Goal: Information Seeking & Learning: Learn about a topic

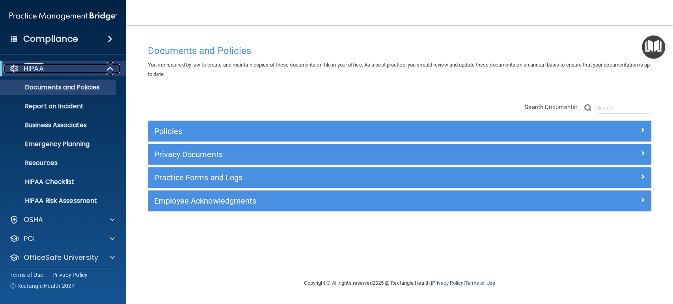
click at [108, 68] on span at bounding box center [111, 68] width 7 height 9
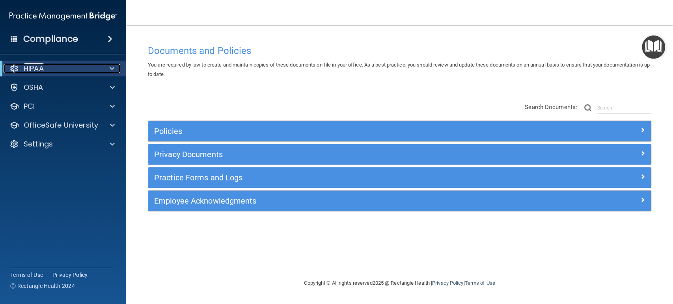
click at [111, 69] on span at bounding box center [112, 68] width 5 height 9
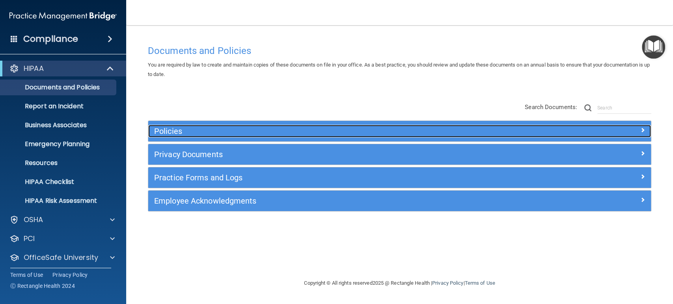
click at [200, 133] on h5 "Policies" at bounding box center [336, 131] width 365 height 9
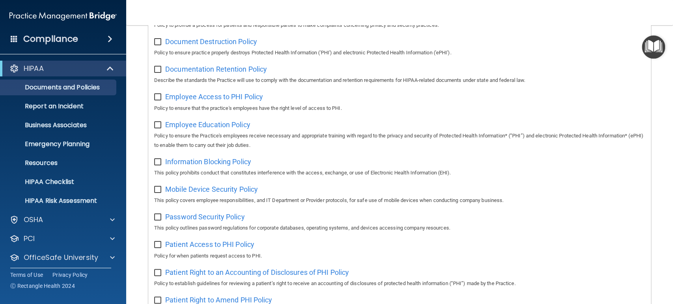
scroll to position [219, 0]
click at [117, 220] on div at bounding box center [111, 219] width 20 height 9
click at [59, 126] on p "Business Associates" at bounding box center [59, 125] width 108 height 8
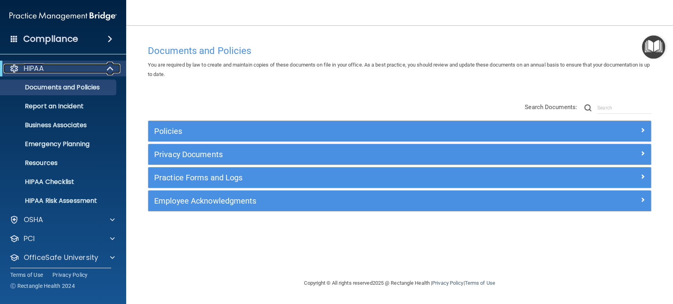
click at [108, 65] on span at bounding box center [111, 68] width 7 height 9
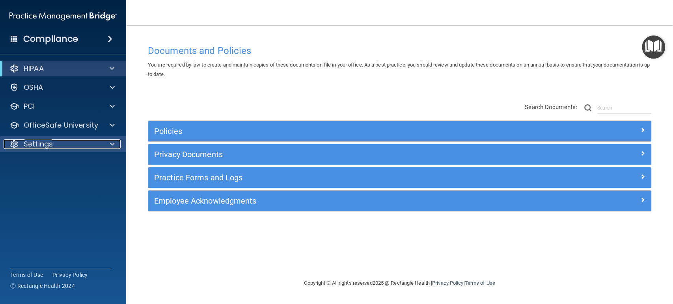
click at [116, 142] on div at bounding box center [111, 144] width 20 height 9
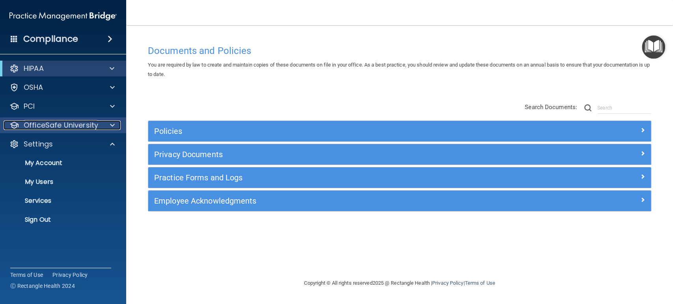
click at [114, 126] on span at bounding box center [112, 125] width 5 height 9
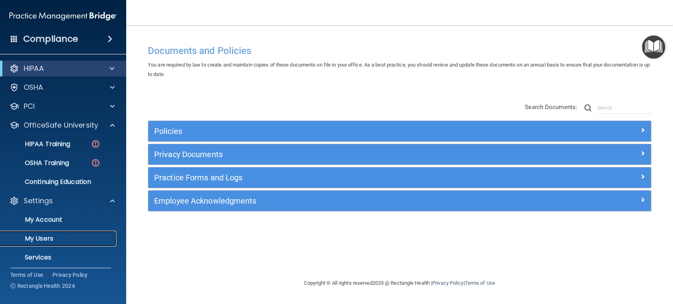
click at [47, 240] on p "My Users" at bounding box center [59, 239] width 108 height 8
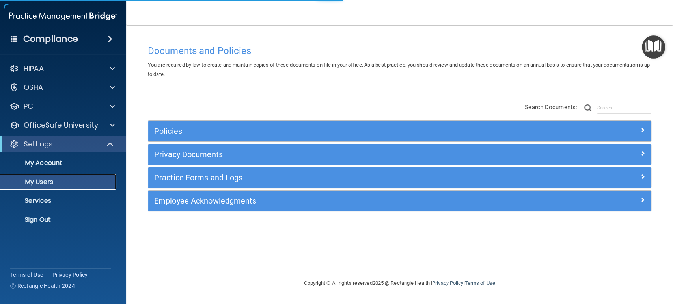
select select "20"
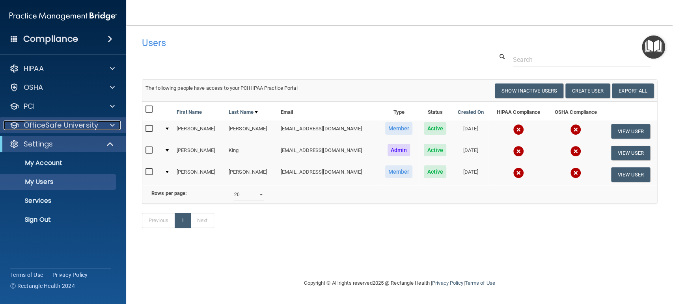
click at [112, 123] on span at bounding box center [112, 125] width 5 height 9
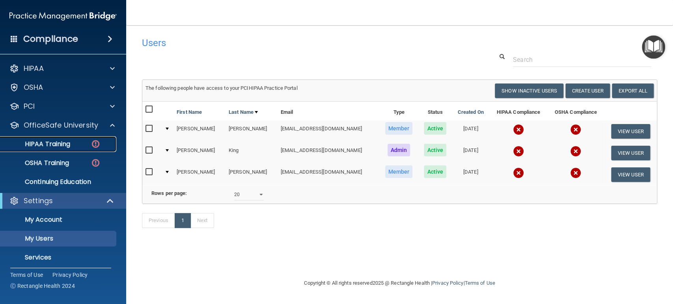
click at [73, 142] on div "HIPAA Training" at bounding box center [59, 144] width 108 height 8
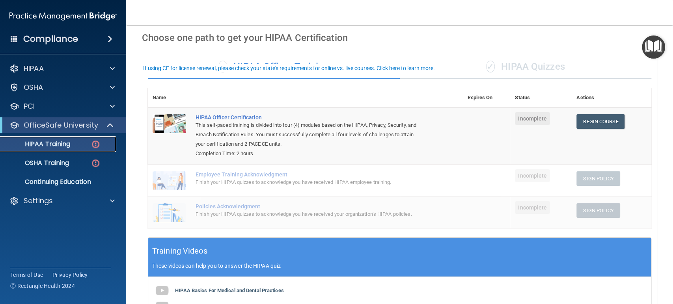
scroll to position [44, 0]
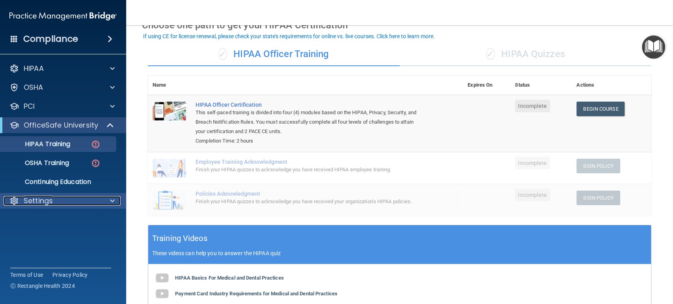
click at [110, 200] on span at bounding box center [112, 200] width 5 height 9
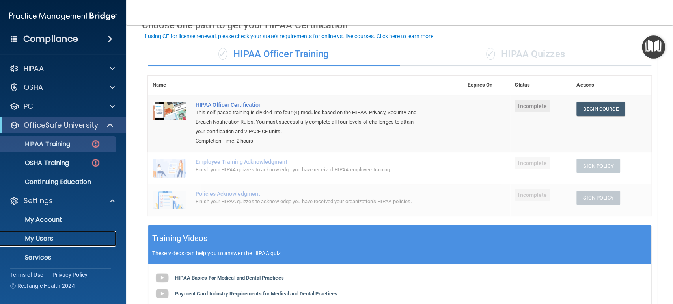
click at [63, 236] on p "My Users" at bounding box center [59, 239] width 108 height 8
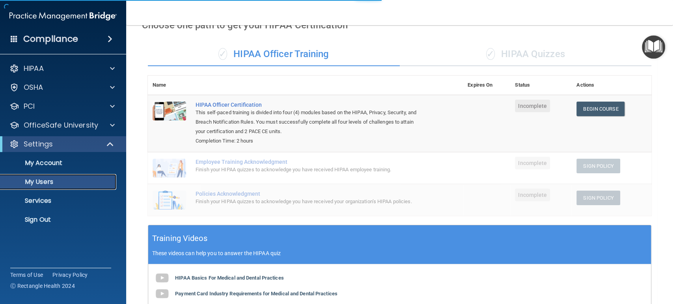
select select "20"
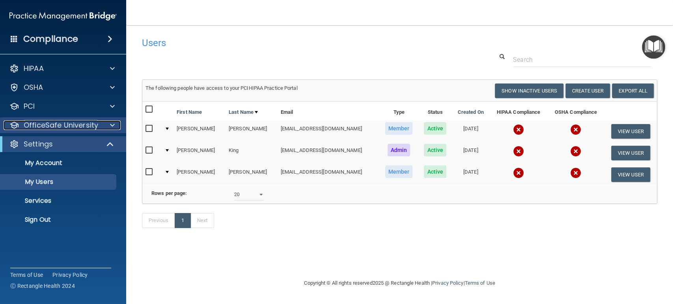
click at [103, 125] on div at bounding box center [111, 125] width 20 height 9
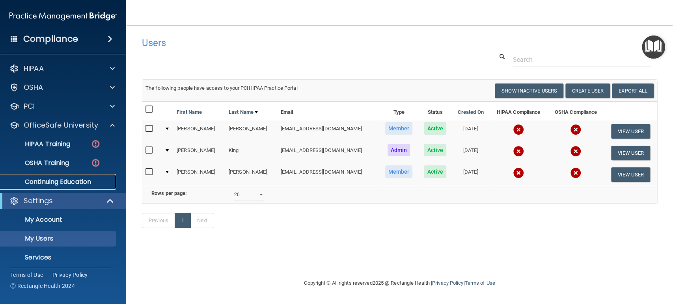
click at [60, 182] on p "Continuing Education" at bounding box center [59, 182] width 108 height 8
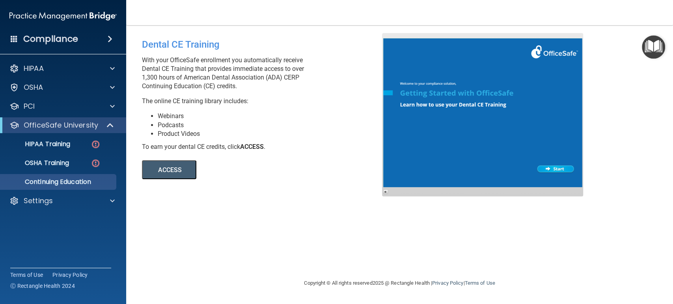
drag, startPoint x: 140, startPoint y: 76, endPoint x: 301, endPoint y: 77, distance: 161.7
click at [301, 77] on div "Dental CE Training With your OfficeSafe enrollment you automatically receive De…" at bounding box center [265, 106] width 258 height 146
click at [156, 170] on button "ACCESS" at bounding box center [169, 169] width 54 height 19
click at [111, 124] on span at bounding box center [111, 125] width 7 height 9
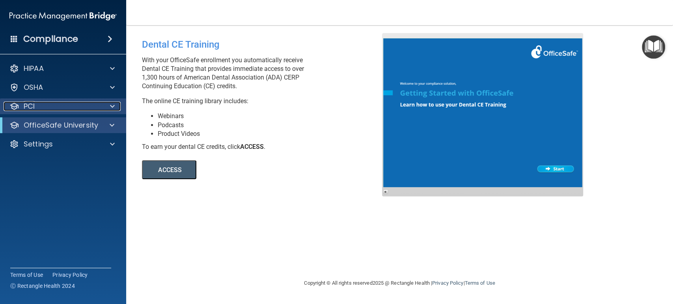
click at [111, 106] on span at bounding box center [112, 106] width 5 height 9
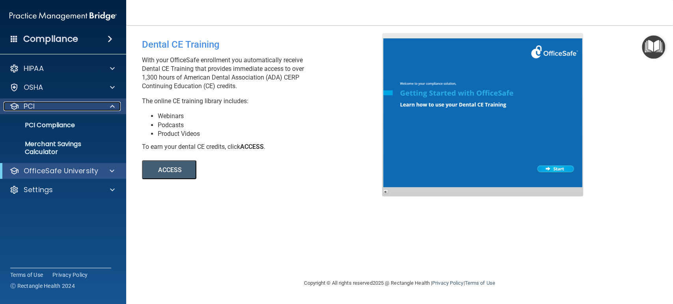
click at [109, 105] on div at bounding box center [111, 106] width 20 height 9
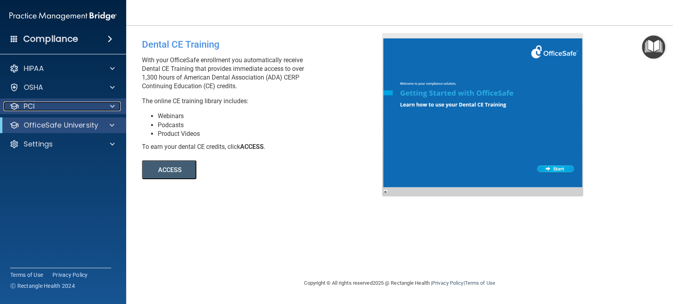
click at [109, 105] on div at bounding box center [111, 106] width 20 height 9
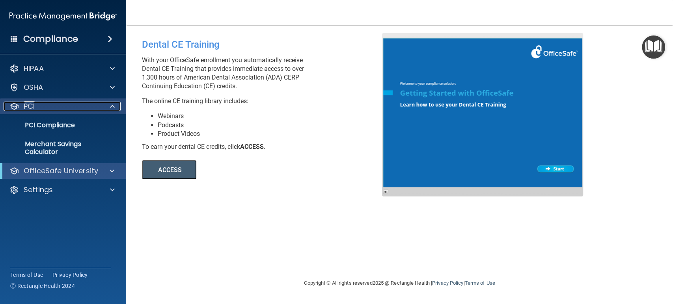
click at [114, 106] on span at bounding box center [112, 106] width 5 height 9
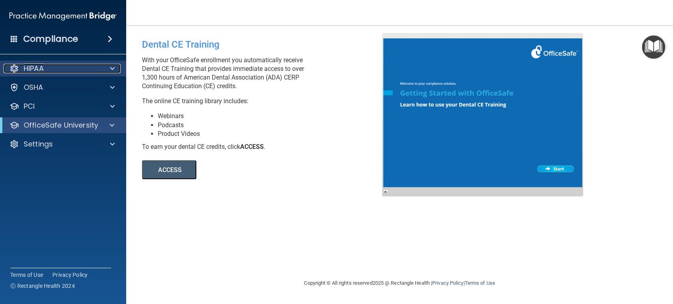
click at [114, 67] on span at bounding box center [112, 68] width 5 height 9
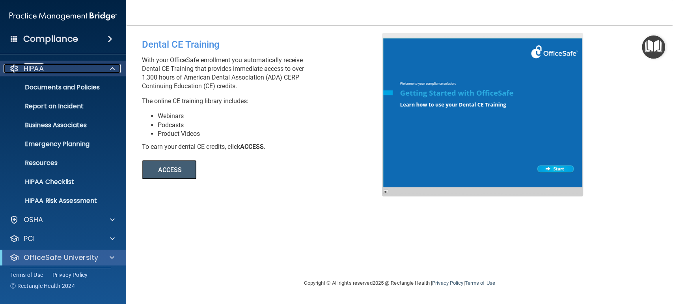
click at [114, 67] on span at bounding box center [112, 68] width 5 height 9
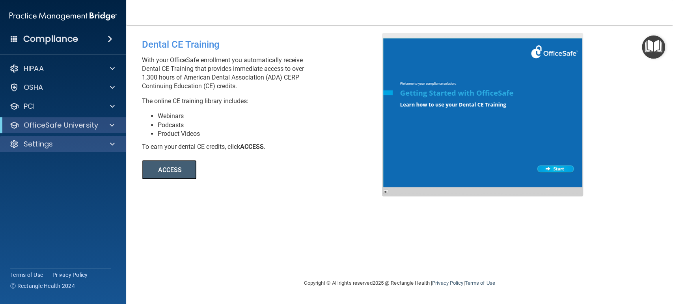
click at [101, 138] on div "Settings" at bounding box center [63, 144] width 127 height 16
click at [109, 145] on div at bounding box center [111, 144] width 20 height 9
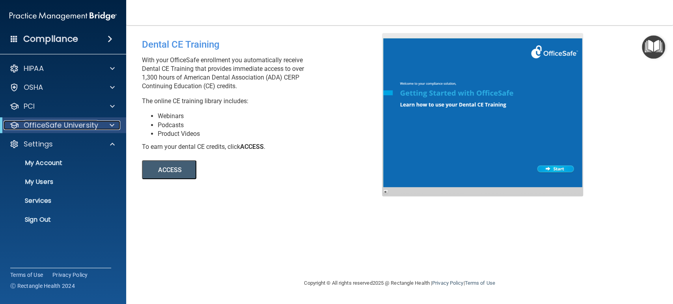
click at [110, 125] on span at bounding box center [112, 125] width 5 height 9
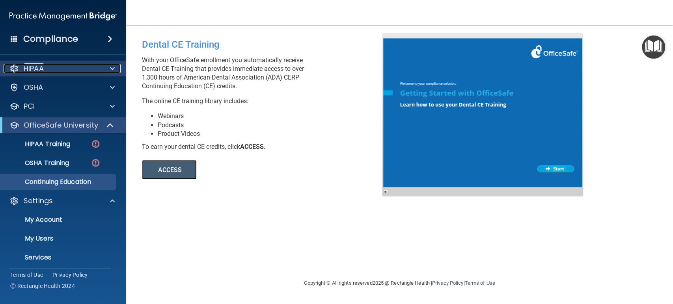
click at [34, 64] on p "HIPAA" at bounding box center [34, 68] width 20 height 9
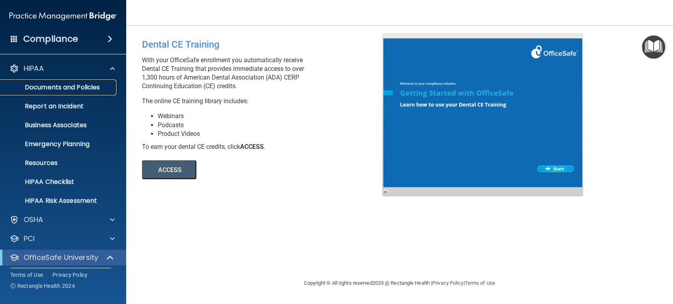
click at [44, 82] on link "Documents and Policies" at bounding box center [54, 88] width 124 height 16
